Goal: Transaction & Acquisition: Purchase product/service

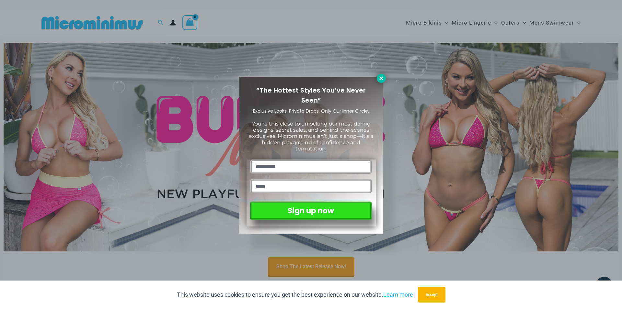
click at [378, 79] on icon at bounding box center [381, 78] width 6 height 6
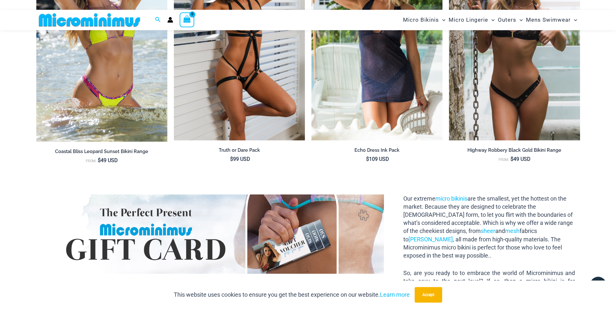
scroll to position [688, 0]
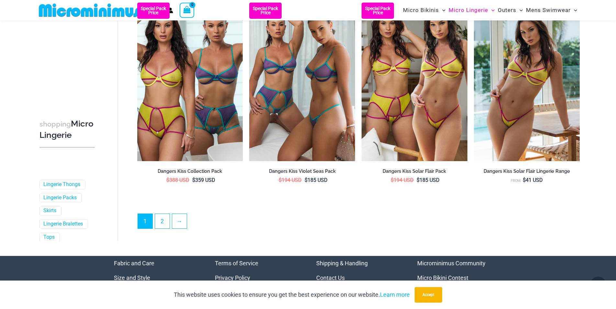
scroll to position [1654, 0]
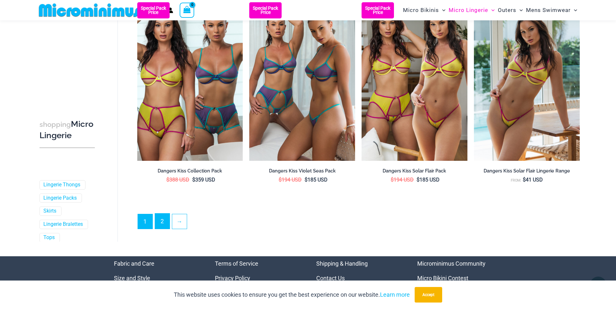
click at [165, 220] on link "2" at bounding box center [162, 221] width 15 height 15
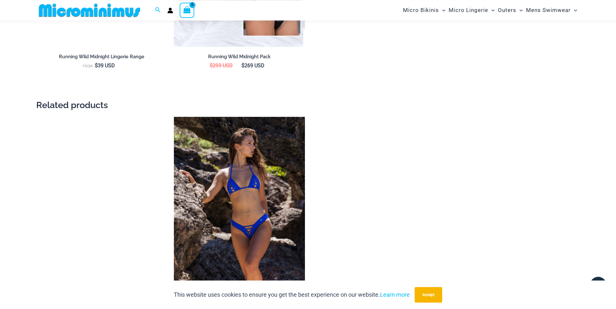
scroll to position [1022, 0]
